Goal: Transaction & Acquisition: Purchase product/service

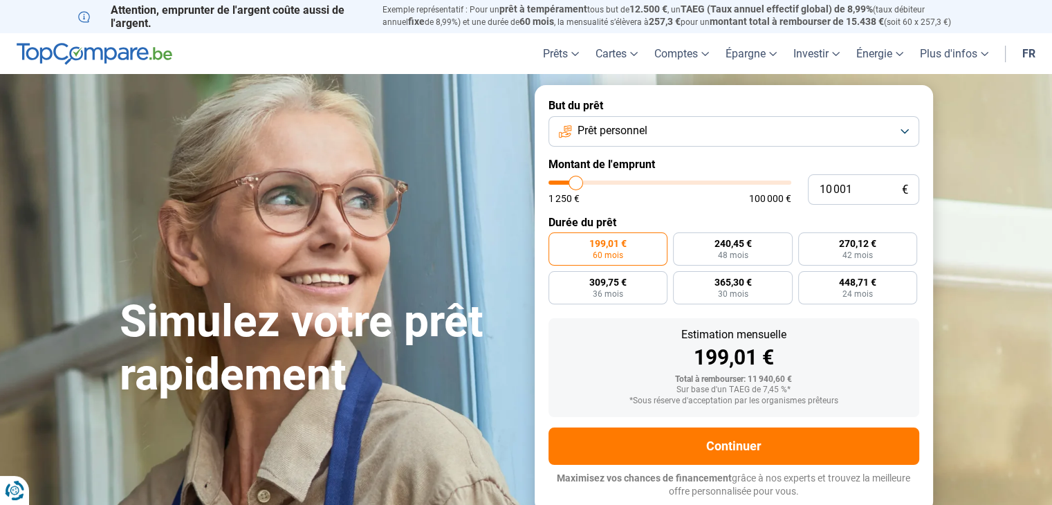
click at [683, 130] on button "Prêt personnel" at bounding box center [734, 131] width 371 height 30
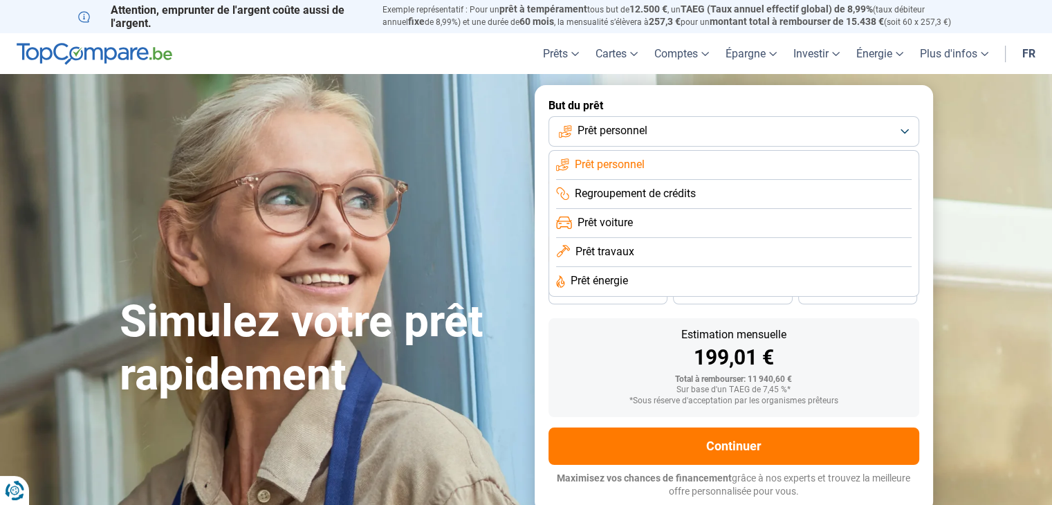
click at [643, 221] on li "Prêt voiture" at bounding box center [734, 223] width 356 height 29
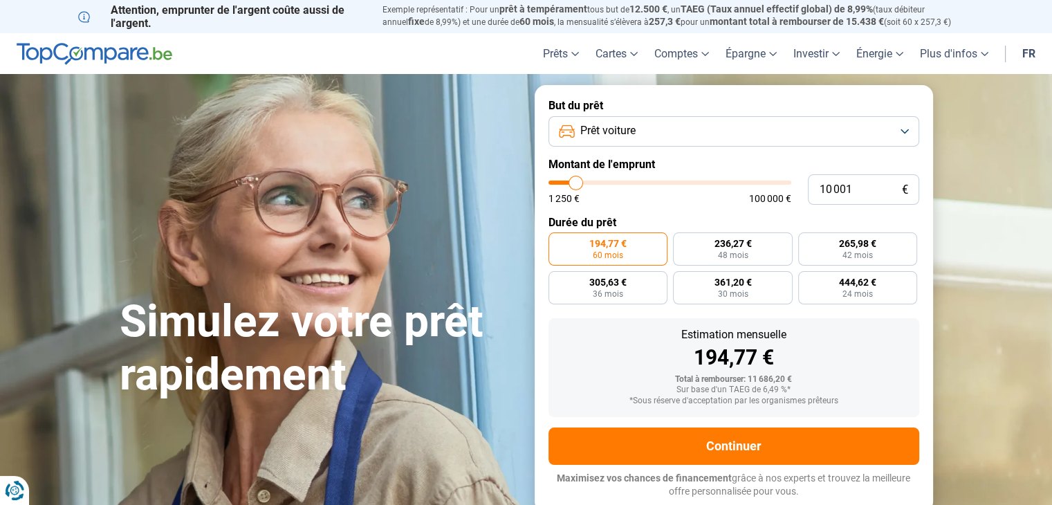
type input "24 500"
type input "24500"
click at [609, 183] on input "range" at bounding box center [670, 183] width 243 height 4
radio input "false"
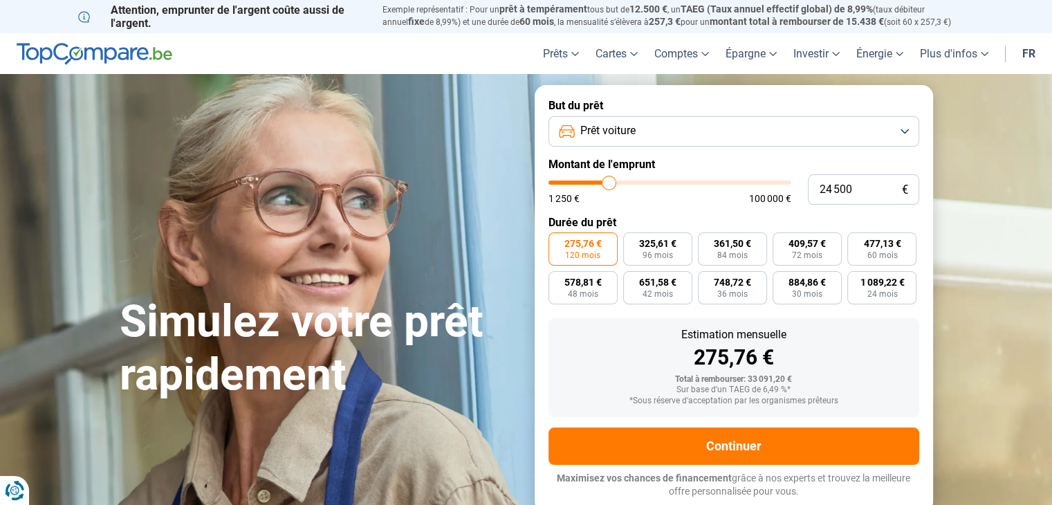
type input "24 250"
type input "24250"
type input "23 750"
type input "23750"
type input "23 250"
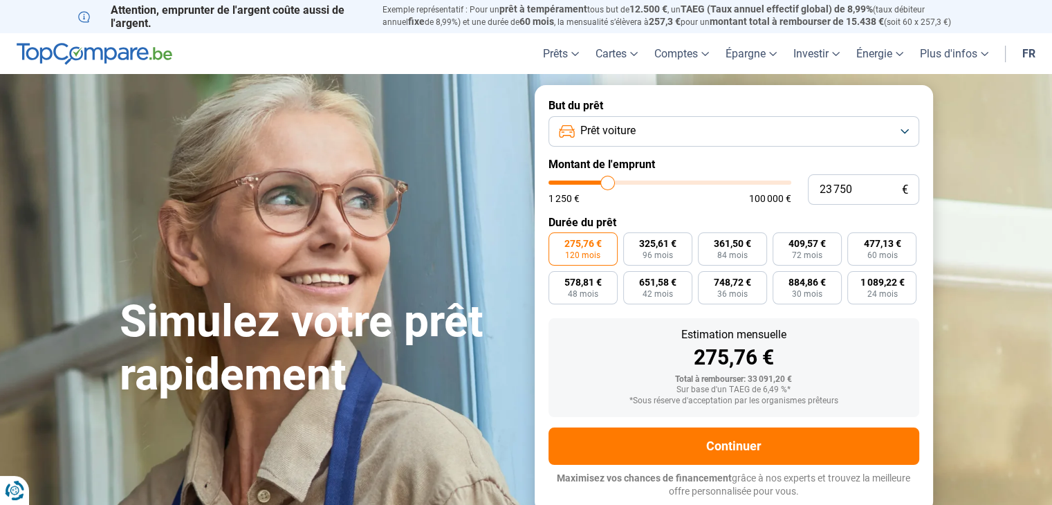
type input "23250"
type input "22 750"
type input "22750"
type input "22 000"
type input "22000"
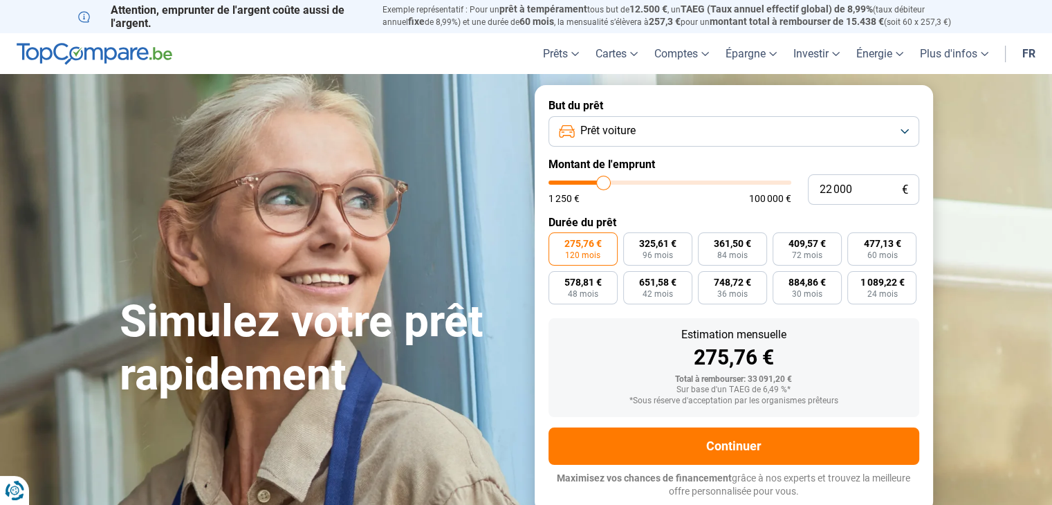
type input "21 750"
type input "21750"
type input "21 500"
type input "21500"
type input "21 250"
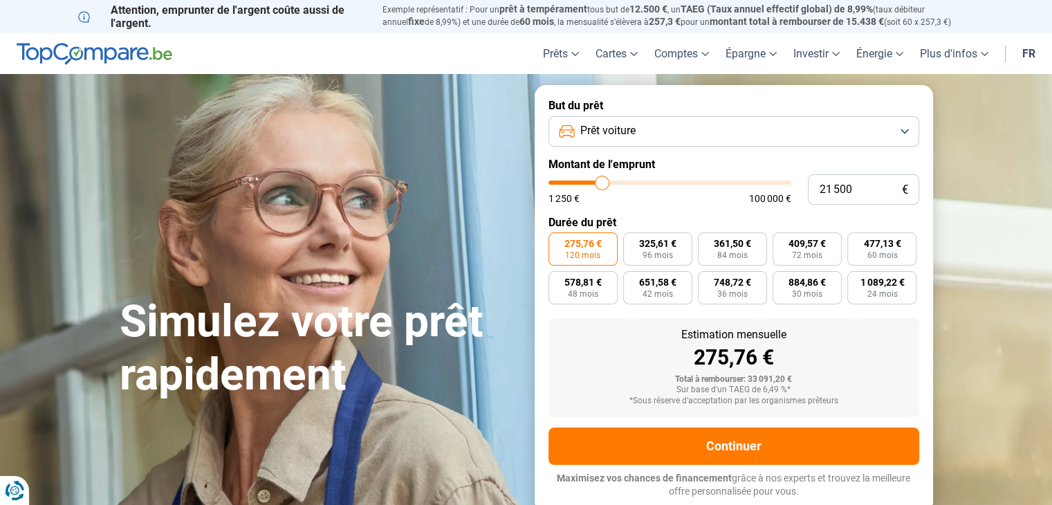
type input "21250"
type input "20 750"
type input "20750"
type input "20 500"
type input "20500"
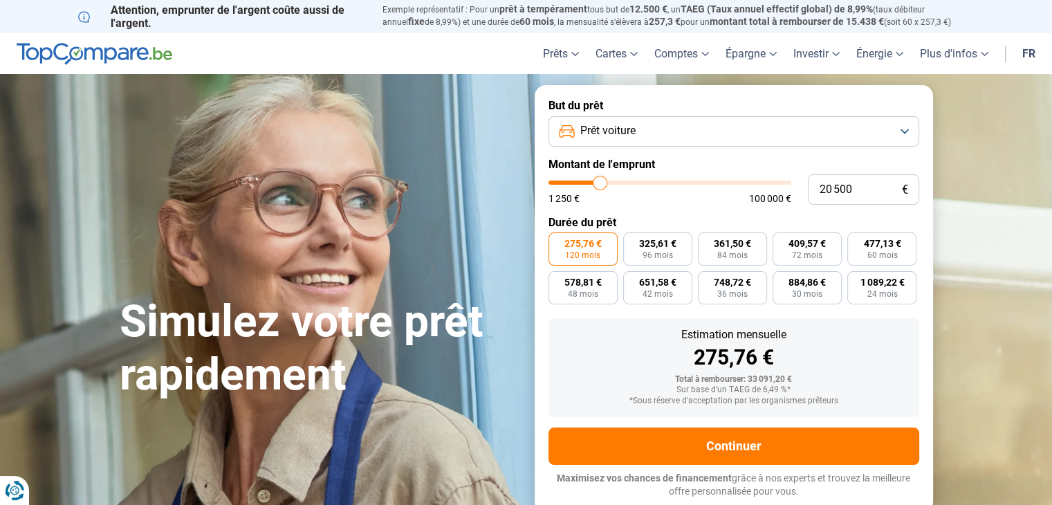
type input "19 750"
type input "19750"
type input "19 500"
type input "19500"
type input "18 750"
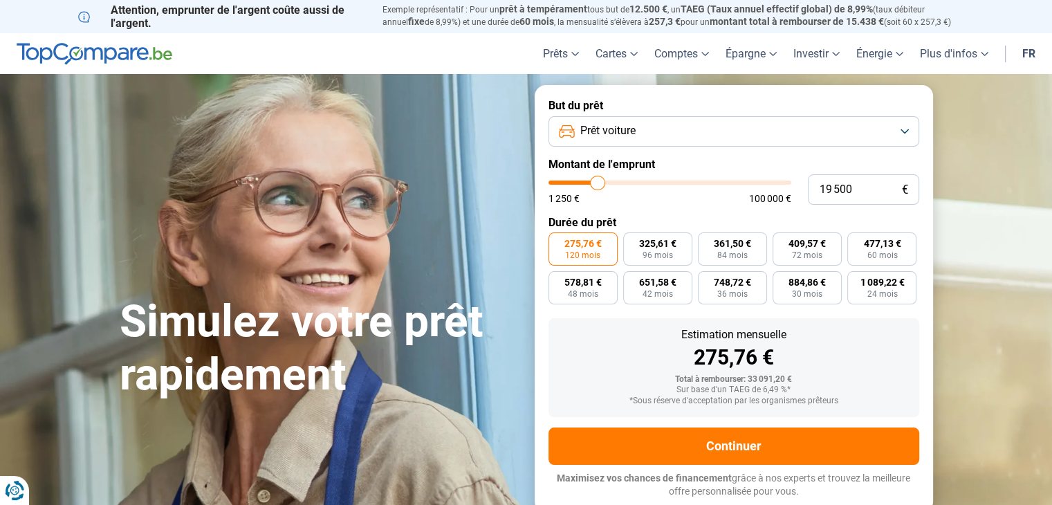
type input "18750"
type input "18 250"
type input "18250"
type input "17 500"
type input "17500"
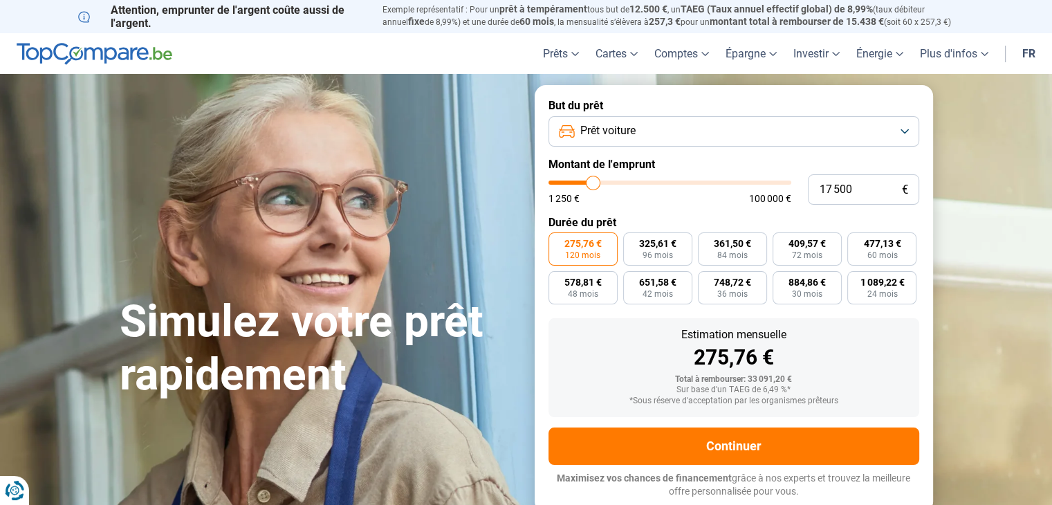
type input "16 250"
type input "16250"
type input "15 750"
type input "15750"
type input "15 500"
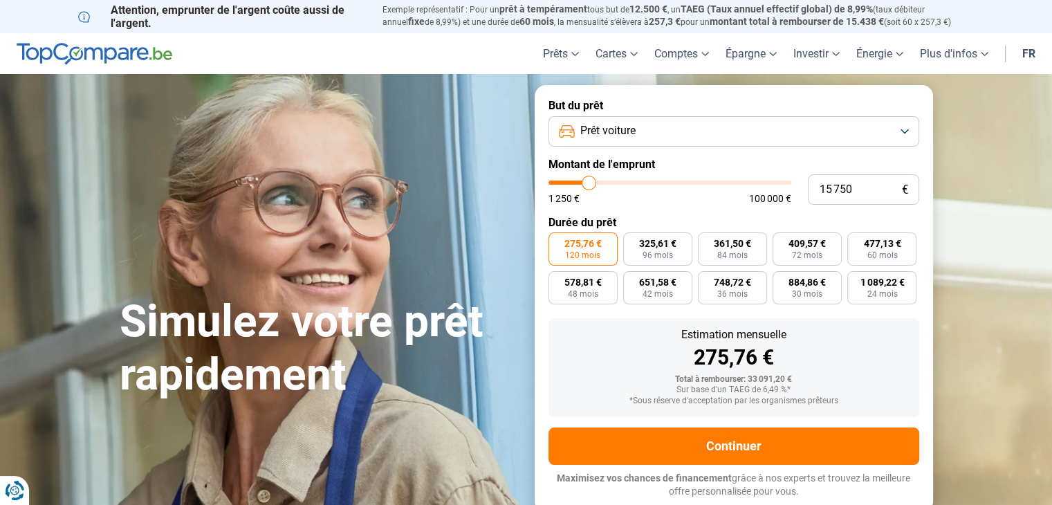
type input "15500"
type input "14 750"
type input "14750"
type input "14 500"
type input "14500"
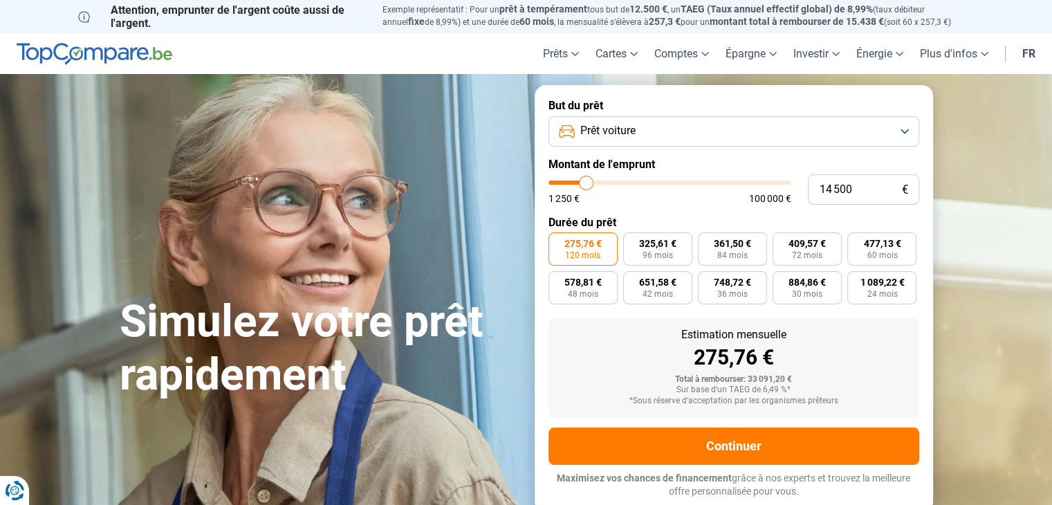
type input "14 250"
type input "14250"
type input "13 250"
type input "13250"
type input "13 000"
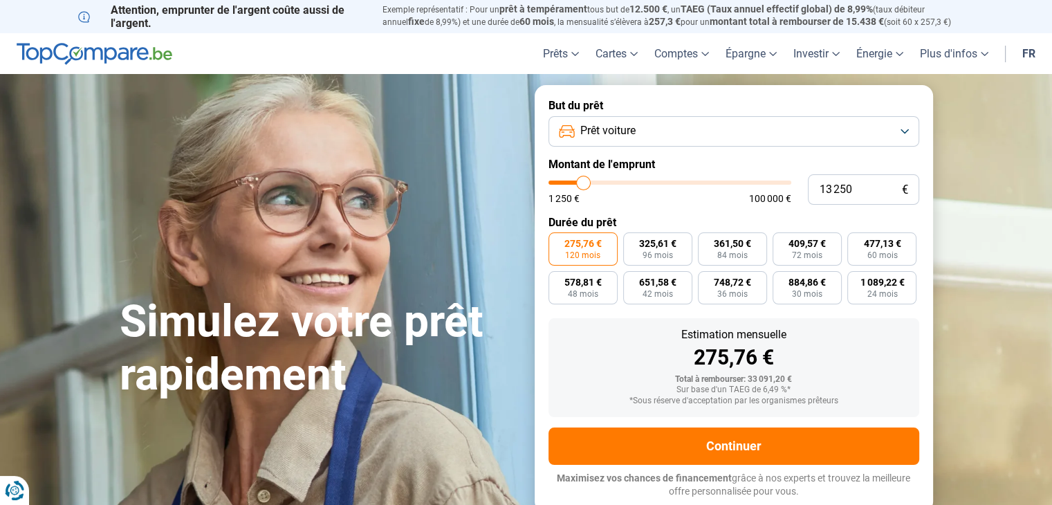
type input "13000"
type input "12 750"
type input "12750"
type input "12 500"
type input "12500"
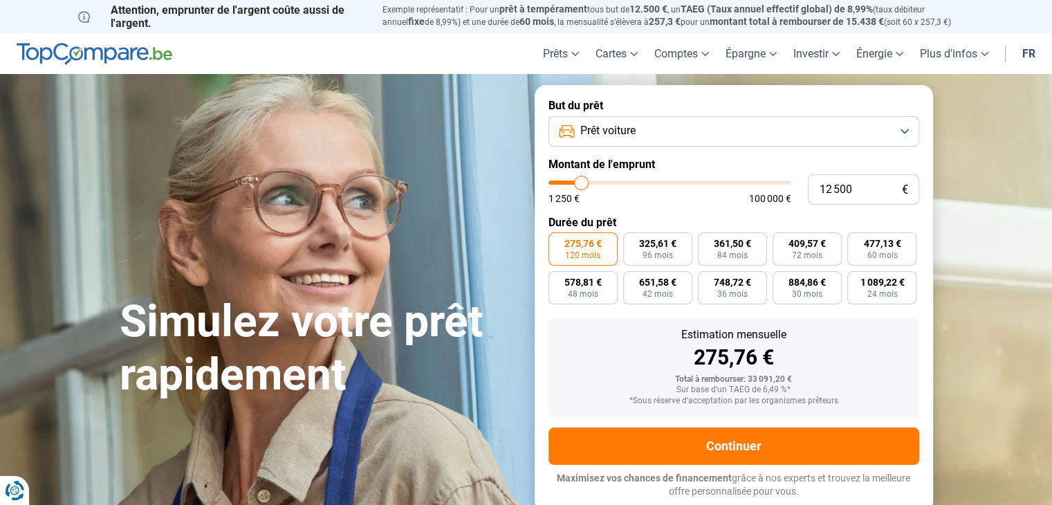
type input "11 750"
type input "11750"
type input "11 500"
type input "11500"
type input "11 250"
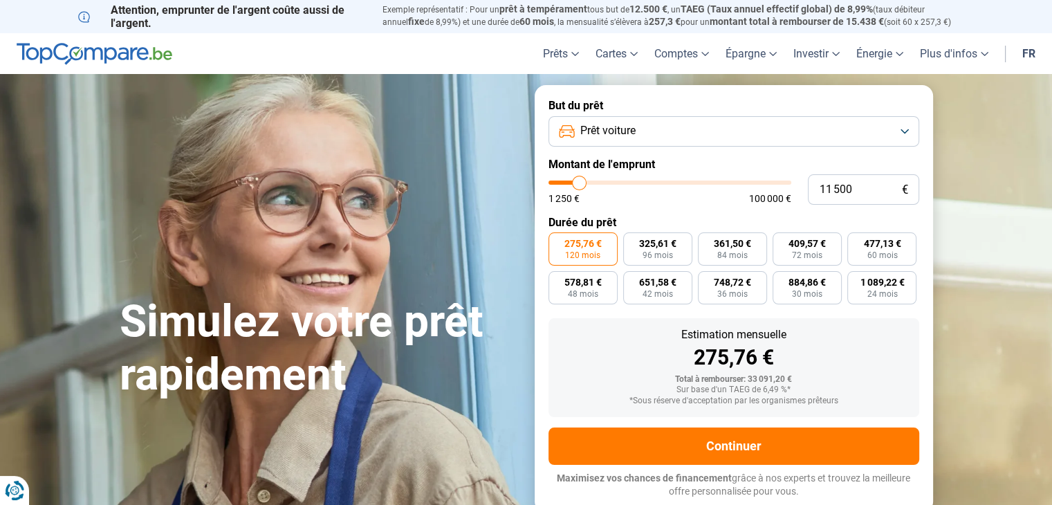
type input "11250"
type input "11 000"
type input "11000"
type input "10 750"
type input "10750"
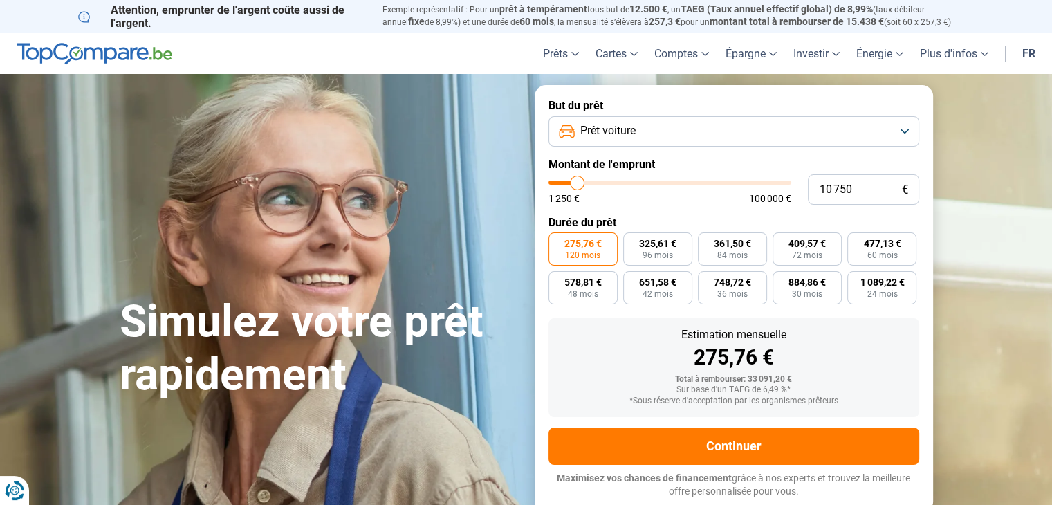
type input "10 000"
type input "10000"
type input "9 750"
type input "9750"
type input "9 500"
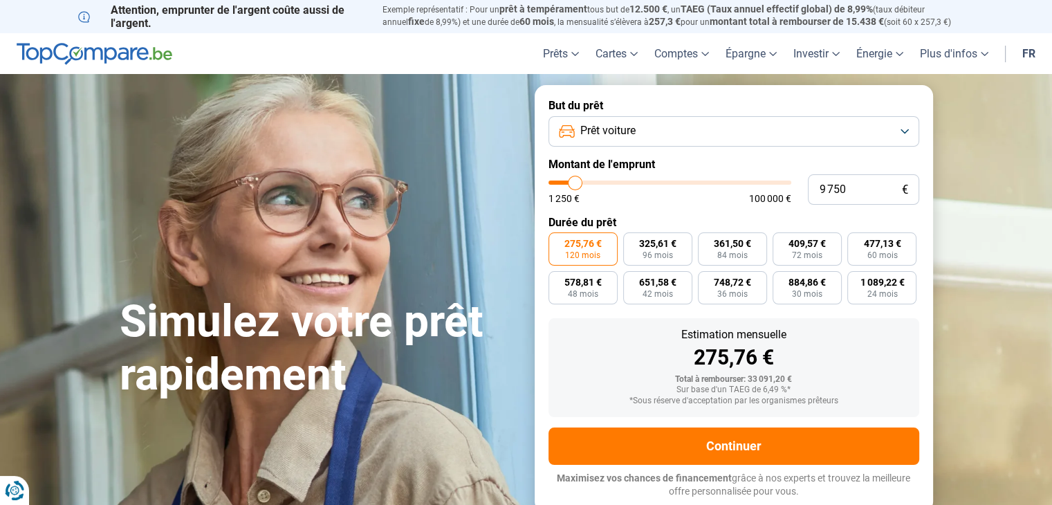
type input "9500"
type input "9 250"
type input "9250"
type input "9 500"
type input "9500"
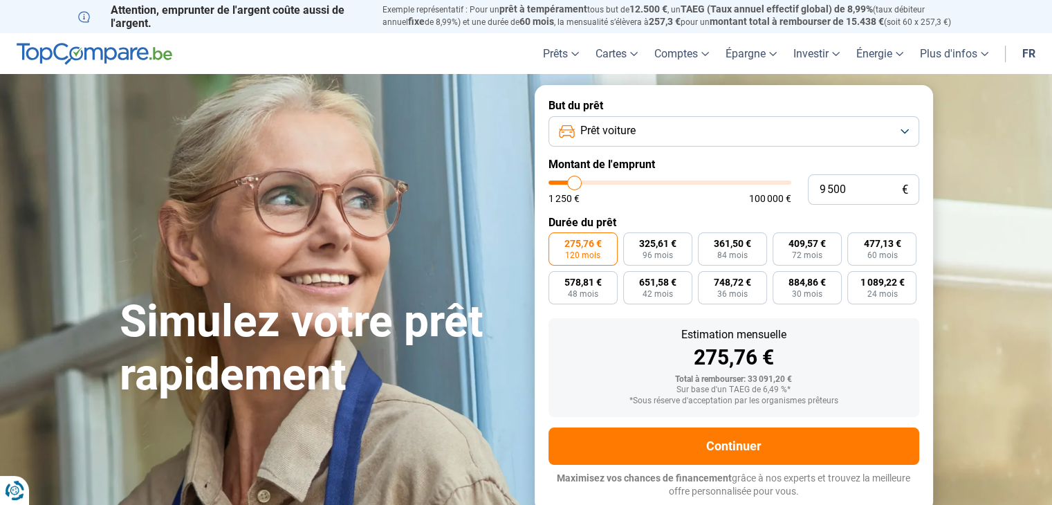
type input "10 250"
type input "10250"
type input "10 750"
type input "10750"
type input "10 250"
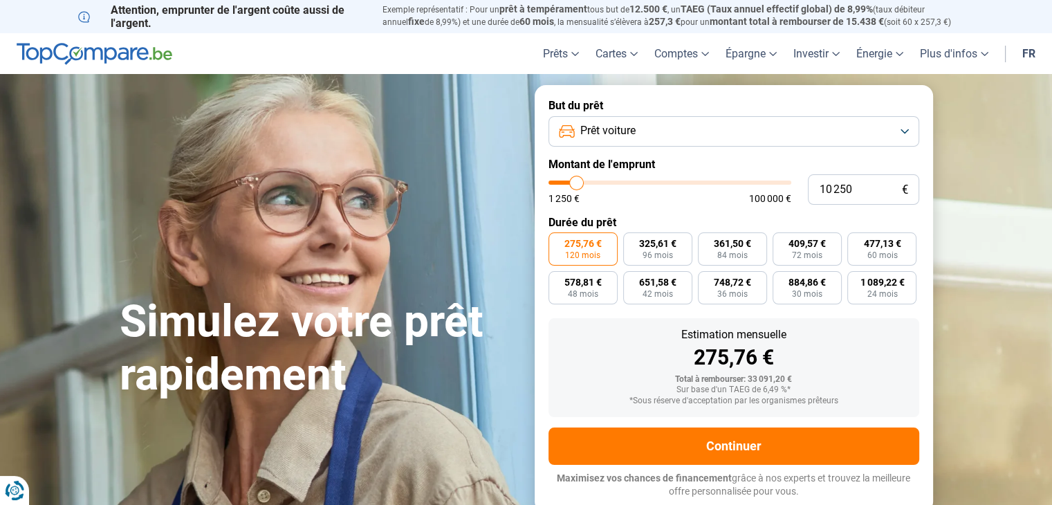
drag, startPoint x: 609, startPoint y: 183, endPoint x: 576, endPoint y: 185, distance: 32.6
type input "10250"
click at [576, 185] on input "range" at bounding box center [670, 183] width 243 height 4
radio input "true"
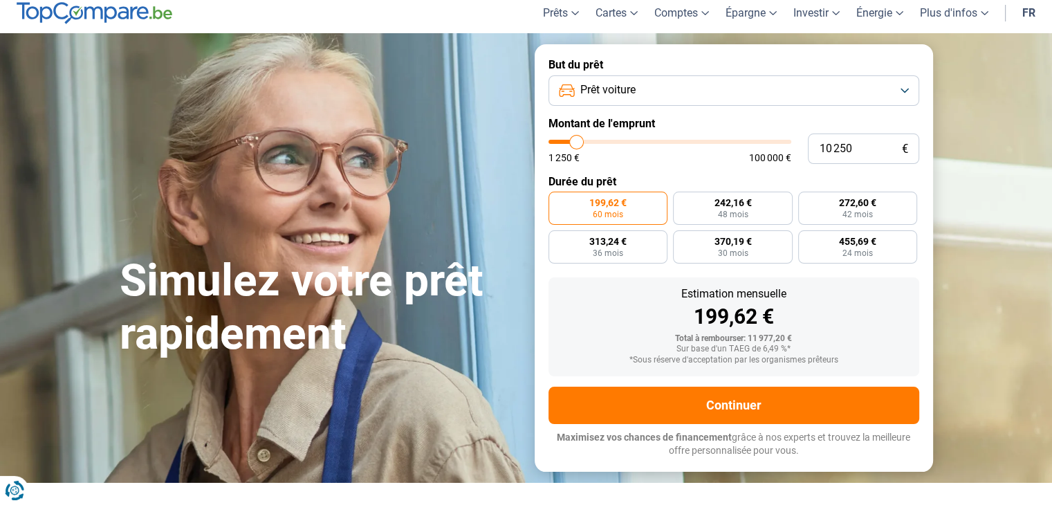
scroll to position [44, 0]
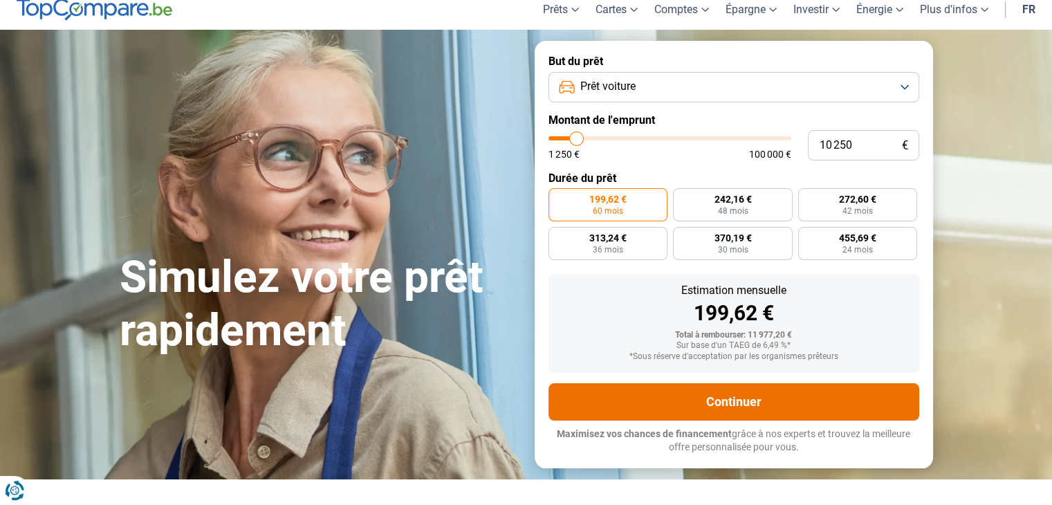
click at [760, 390] on button "Continuer" at bounding box center [734, 401] width 371 height 37
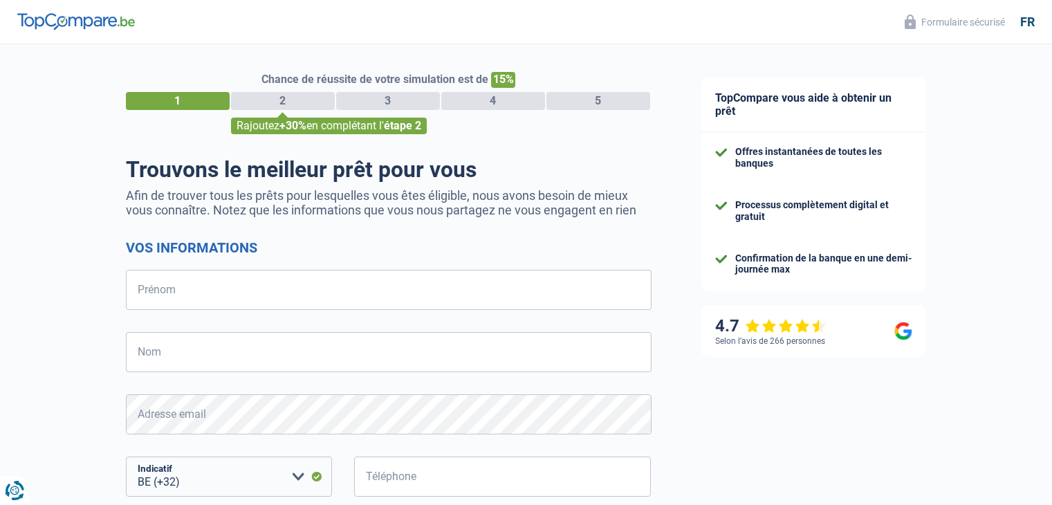
select select "32"
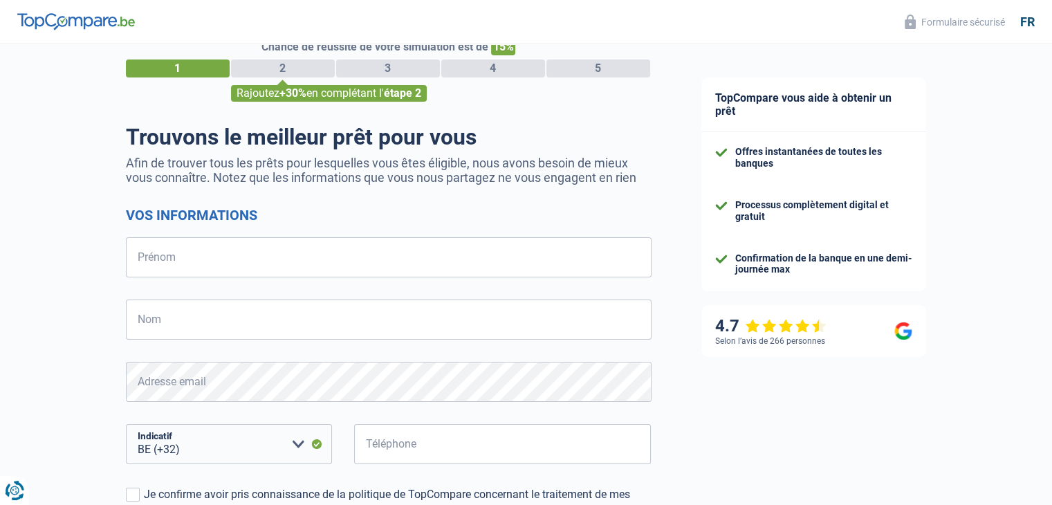
scroll to position [32, 0]
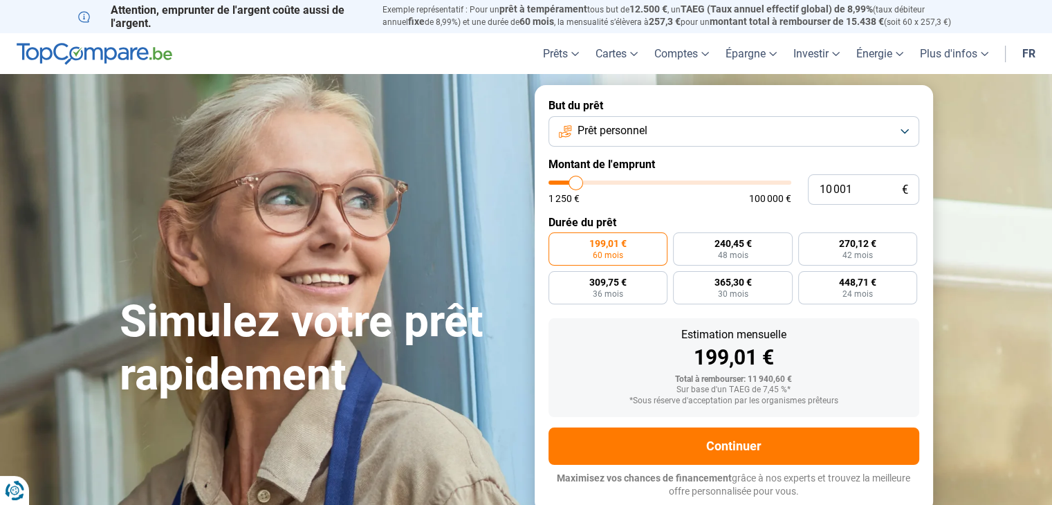
click at [723, 129] on button "Prêt personnel" at bounding box center [734, 131] width 371 height 30
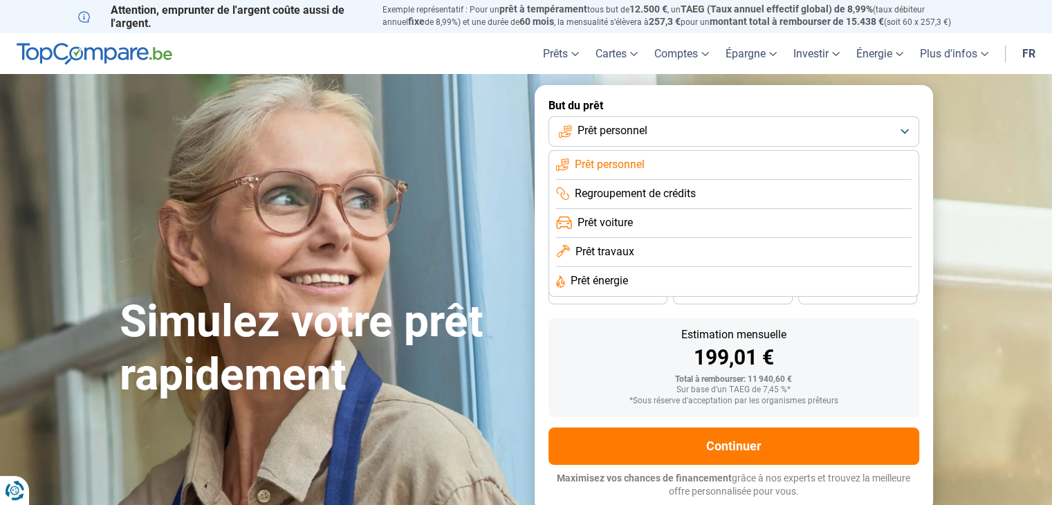
click at [620, 221] on span "Prêt voiture" at bounding box center [605, 222] width 55 height 15
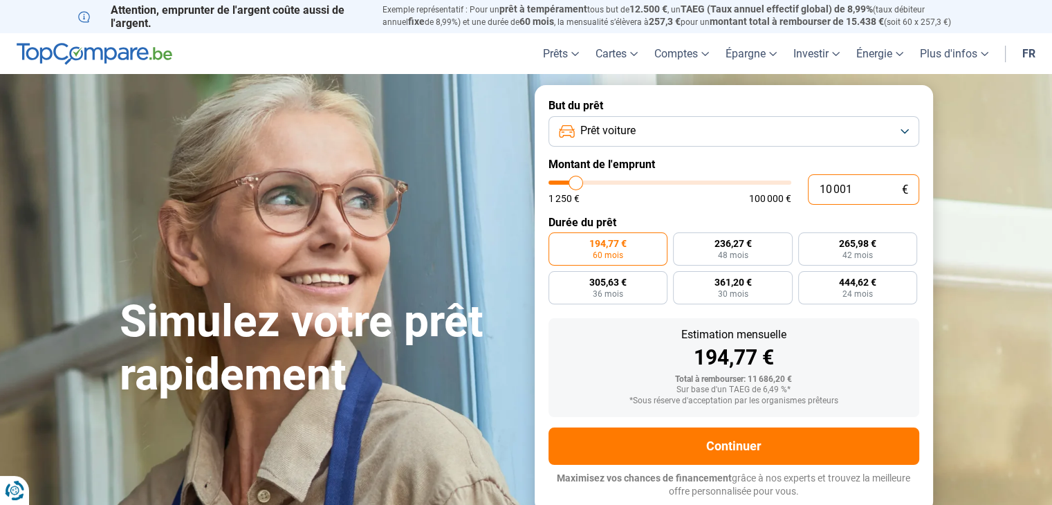
click at [861, 189] on input "10 001" at bounding box center [863, 189] width 111 height 30
type input "1 000"
type input "1250"
type input "100"
type input "1250"
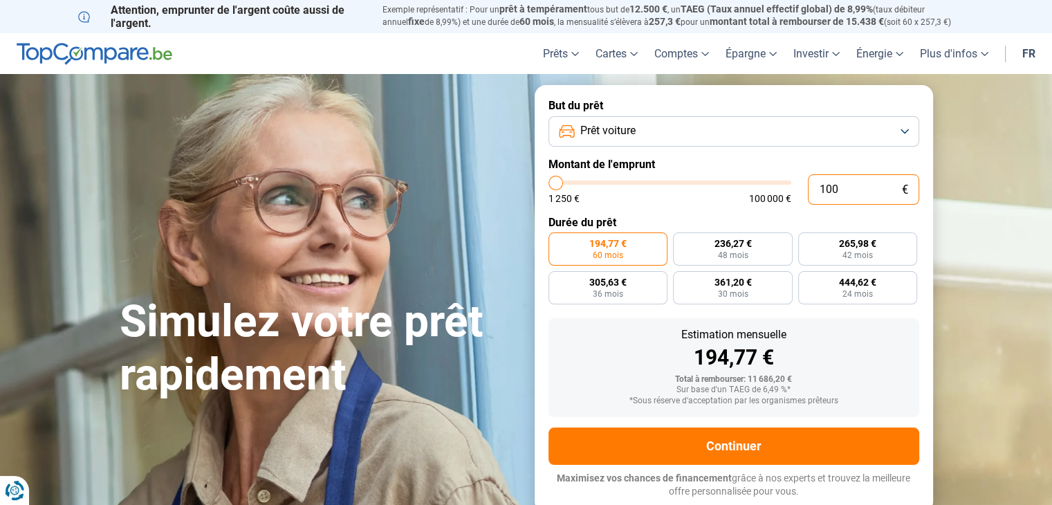
type input "10"
type input "1250"
type input "104"
type input "1250"
type input "1 040"
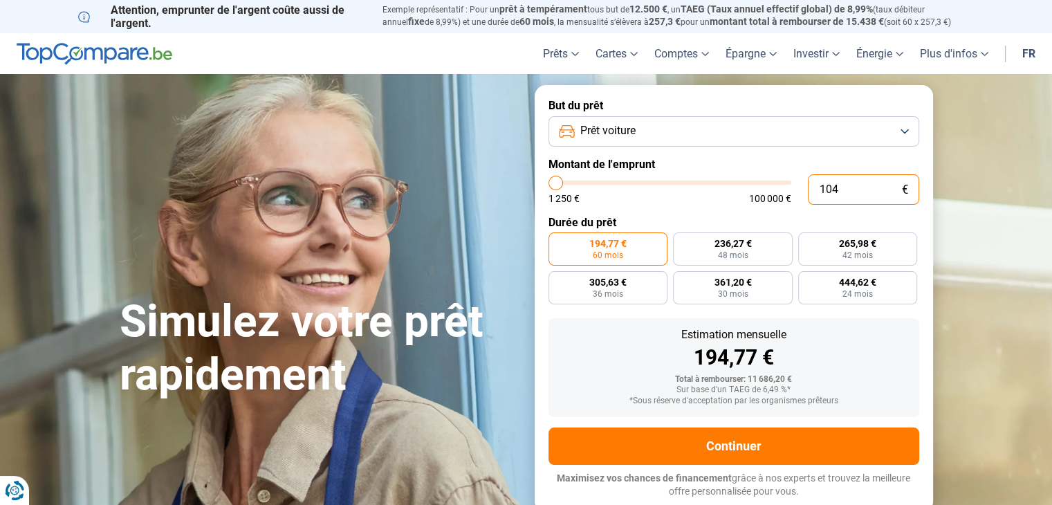
type input "1250"
type input "10 400"
type input "10500"
type input "10 400"
click at [773, 243] on label "245,70 € 48 mois" at bounding box center [733, 248] width 120 height 33
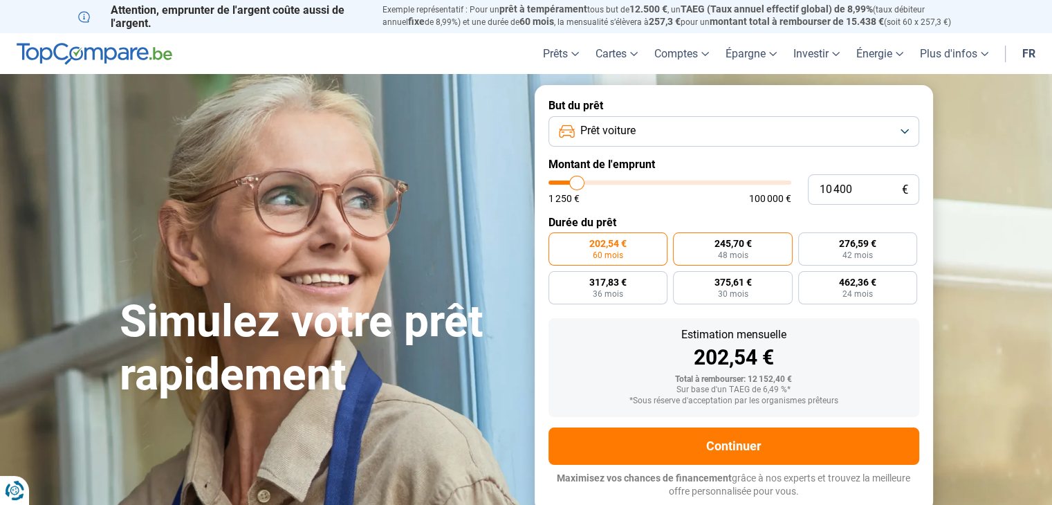
click at [682, 241] on input "245,70 € 48 mois" at bounding box center [677, 236] width 9 height 9
radio input "true"
click at [822, 244] on label "276,59 € 42 mois" at bounding box center [858, 248] width 120 height 33
click at [807, 241] on input "276,59 € 42 mois" at bounding box center [802, 236] width 9 height 9
radio input "true"
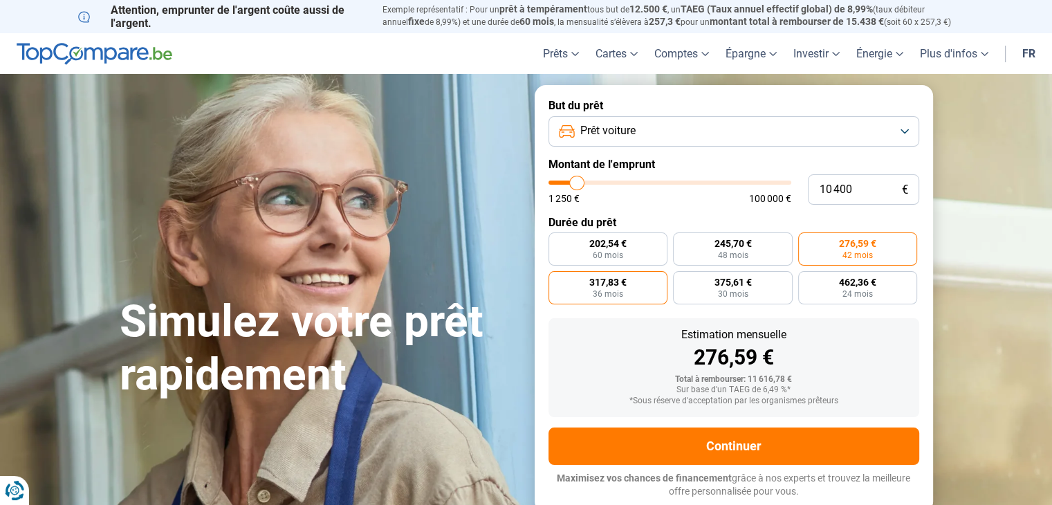
click at [644, 291] on label "317,83 € 36 mois" at bounding box center [609, 287] width 120 height 33
click at [558, 280] on input "317,83 € 36 mois" at bounding box center [553, 275] width 9 height 9
radio input "true"
click at [638, 244] on label "202,54 € 60 mois" at bounding box center [609, 248] width 120 height 33
click at [558, 241] on input "202,54 € 60 mois" at bounding box center [553, 236] width 9 height 9
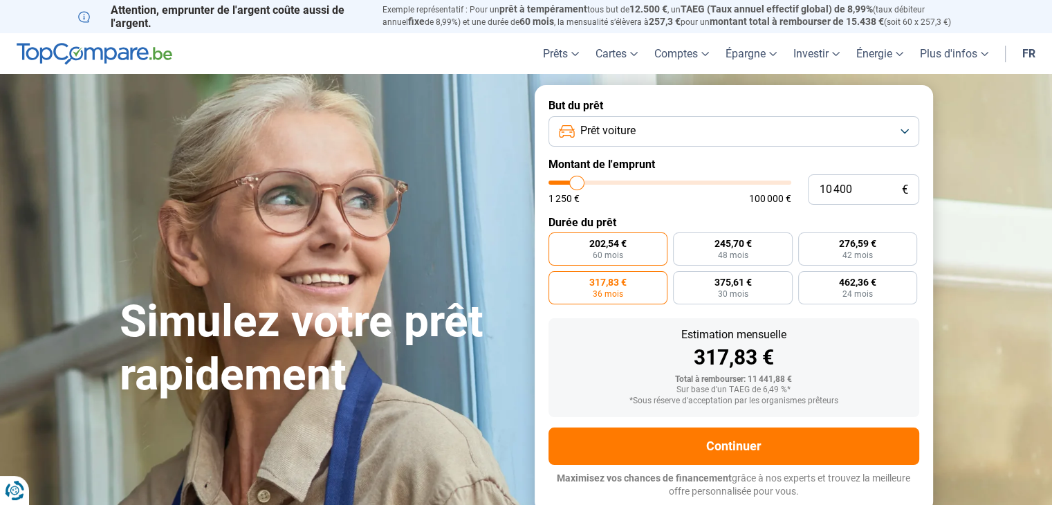
radio input "true"
click at [686, 238] on label "245,70 € 48 mois" at bounding box center [733, 248] width 120 height 33
click at [682, 238] on input "245,70 € 48 mois" at bounding box center [677, 236] width 9 height 9
radio input "true"
click at [634, 248] on label "202,54 € 60 mois" at bounding box center [609, 248] width 120 height 33
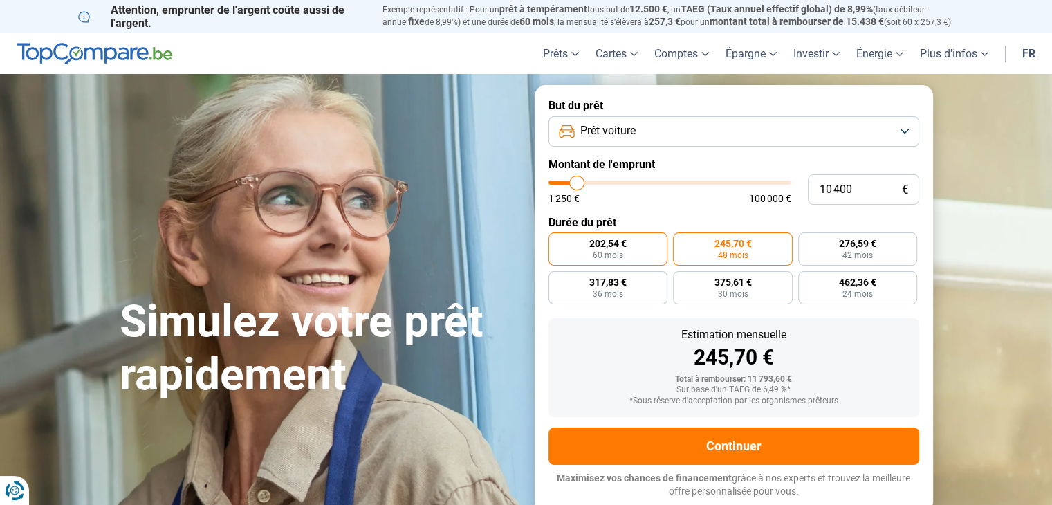
click at [558, 241] on input "202,54 € 60 mois" at bounding box center [553, 236] width 9 height 9
radio input "true"
click at [632, 288] on label "317,83 € 36 mois" at bounding box center [609, 287] width 120 height 33
click at [558, 280] on input "317,83 € 36 mois" at bounding box center [553, 275] width 9 height 9
radio input "true"
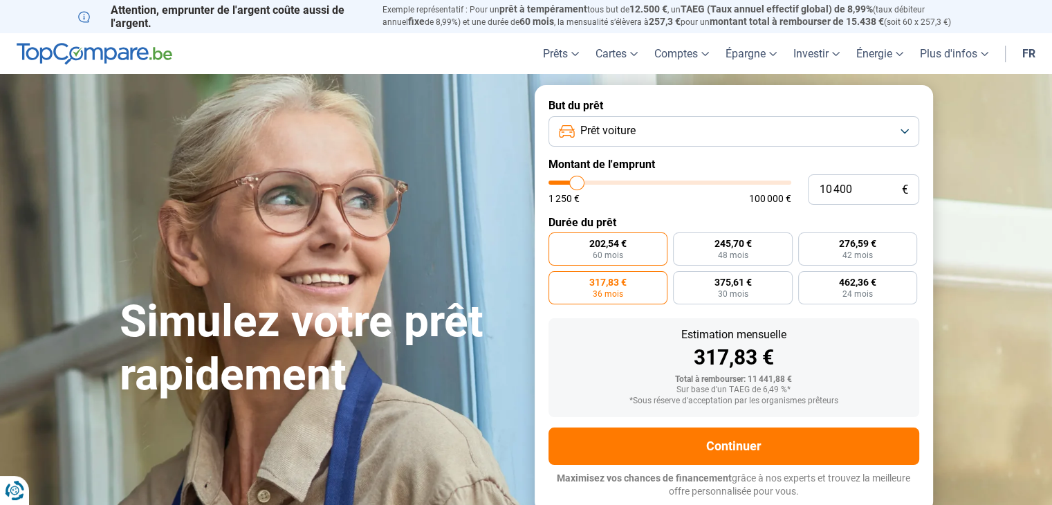
click at [614, 255] on span "60 mois" at bounding box center [608, 255] width 30 height 8
click at [558, 241] on input "202,54 € 60 mois" at bounding box center [553, 236] width 9 height 9
radio input "true"
